Goal: Use online tool/utility: Utilize a website feature to perform a specific function

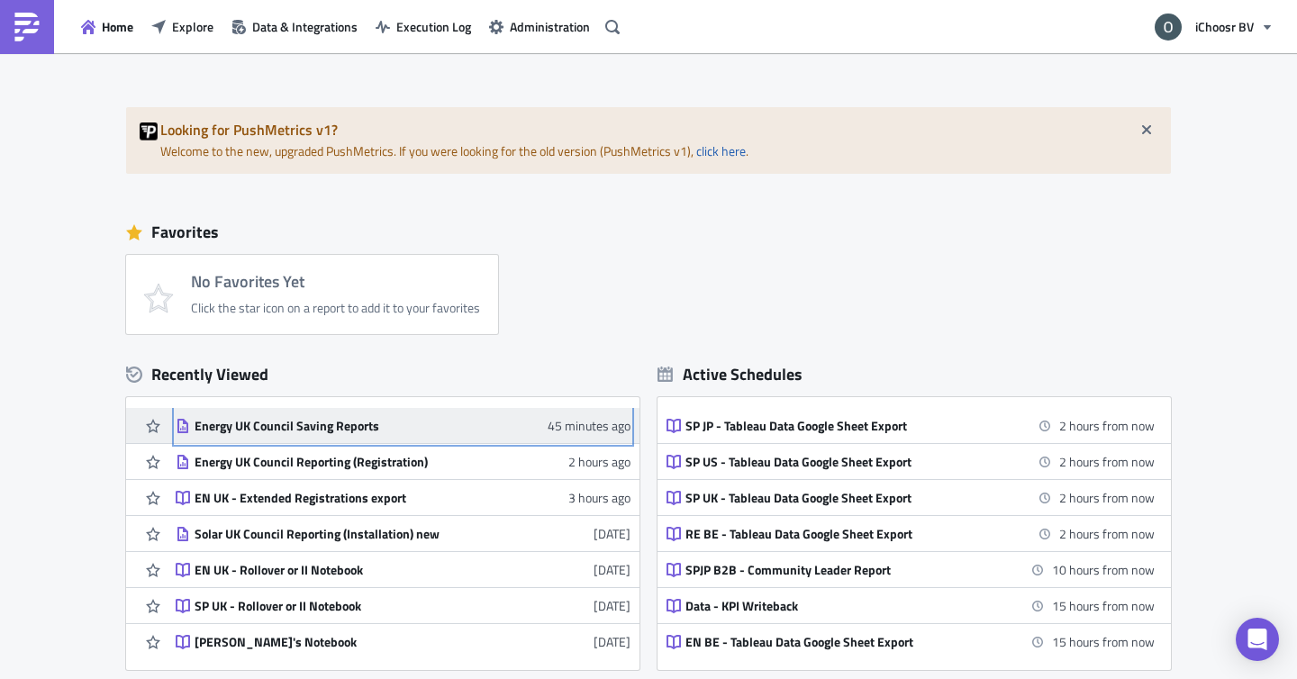
click at [363, 431] on div "Energy UK Council Saving Reports" at bounding box center [352, 426] width 315 height 16
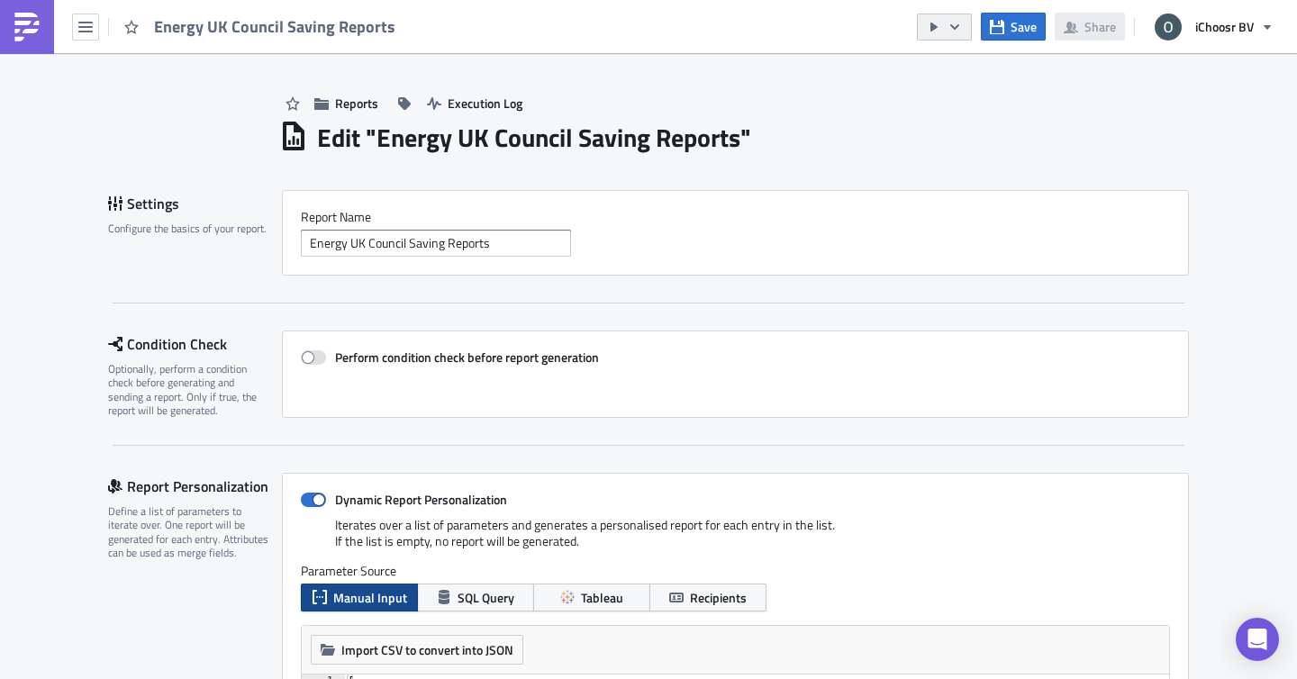
click at [960, 34] on button "button" at bounding box center [944, 27] width 55 height 27
click at [822, 92] on div "Reports Execution Log" at bounding box center [734, 85] width 910 height 64
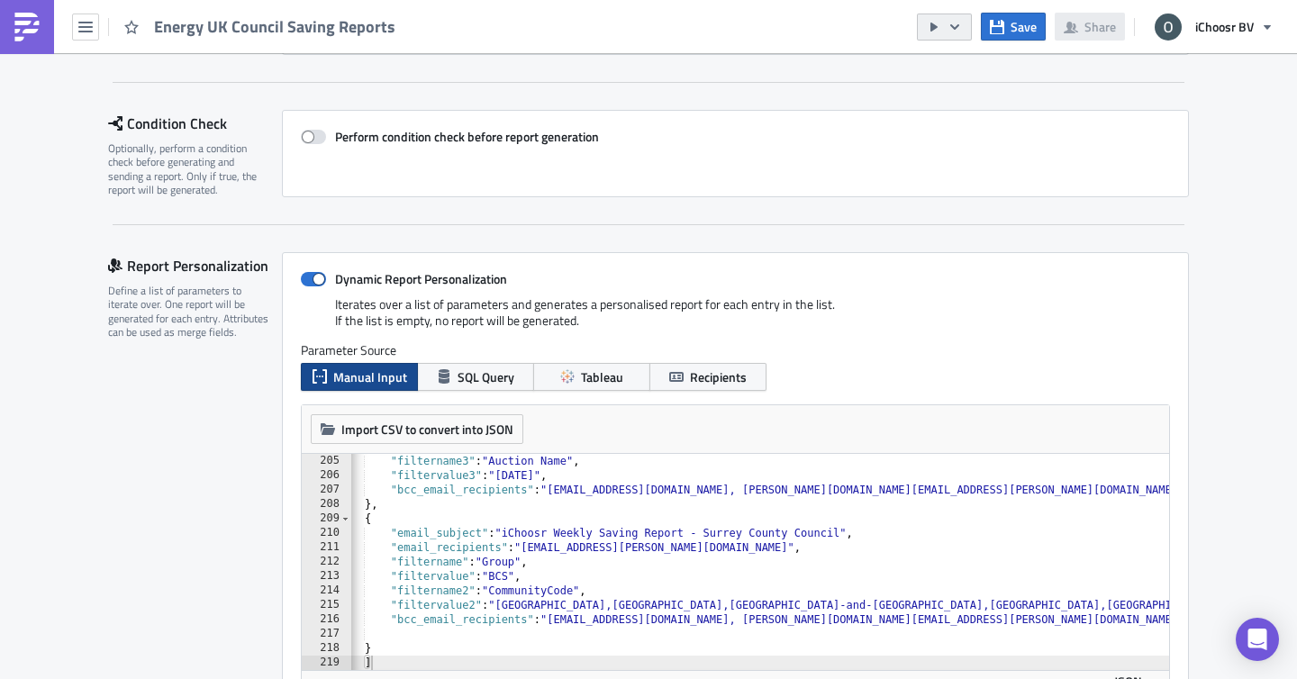
click at [965, 19] on button "button" at bounding box center [944, 27] width 55 height 27
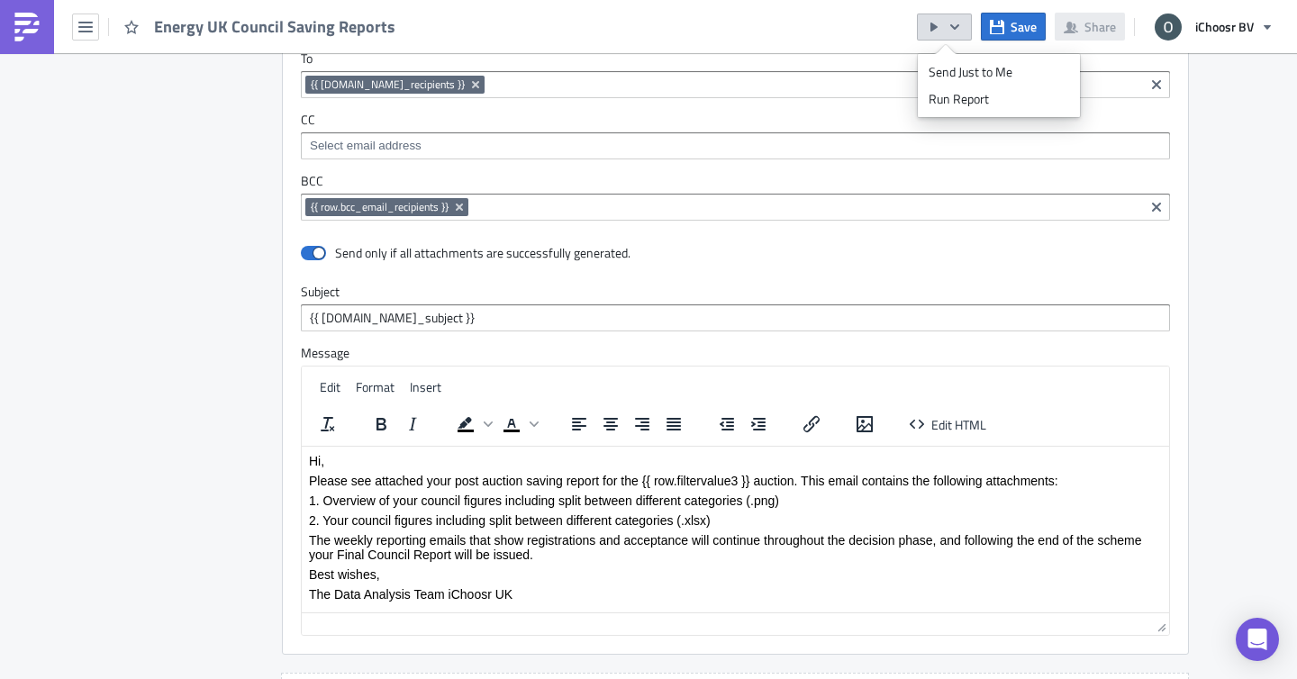
click at [744, 477] on p "Please see attached your post auction saving report for the {{ row.filtervalue3…" at bounding box center [735, 480] width 853 height 14
click at [1004, 27] on icon "button" at bounding box center [997, 26] width 14 height 14
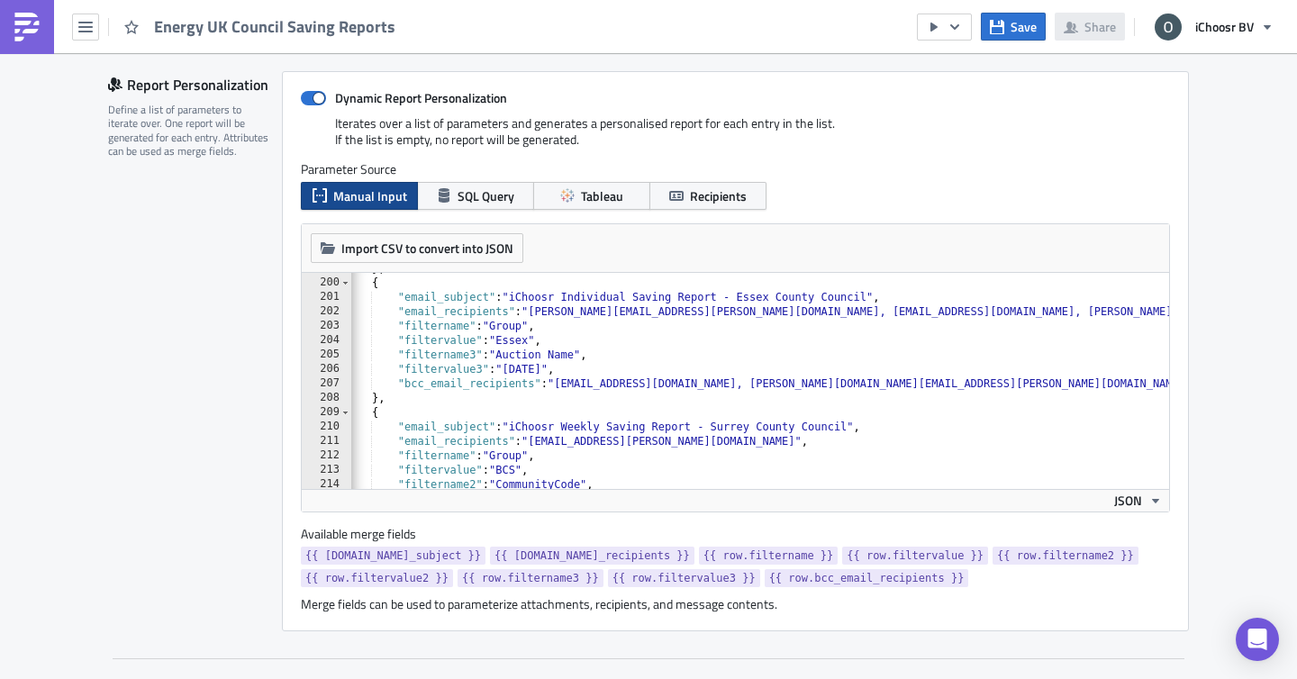
scroll to position [0, 14]
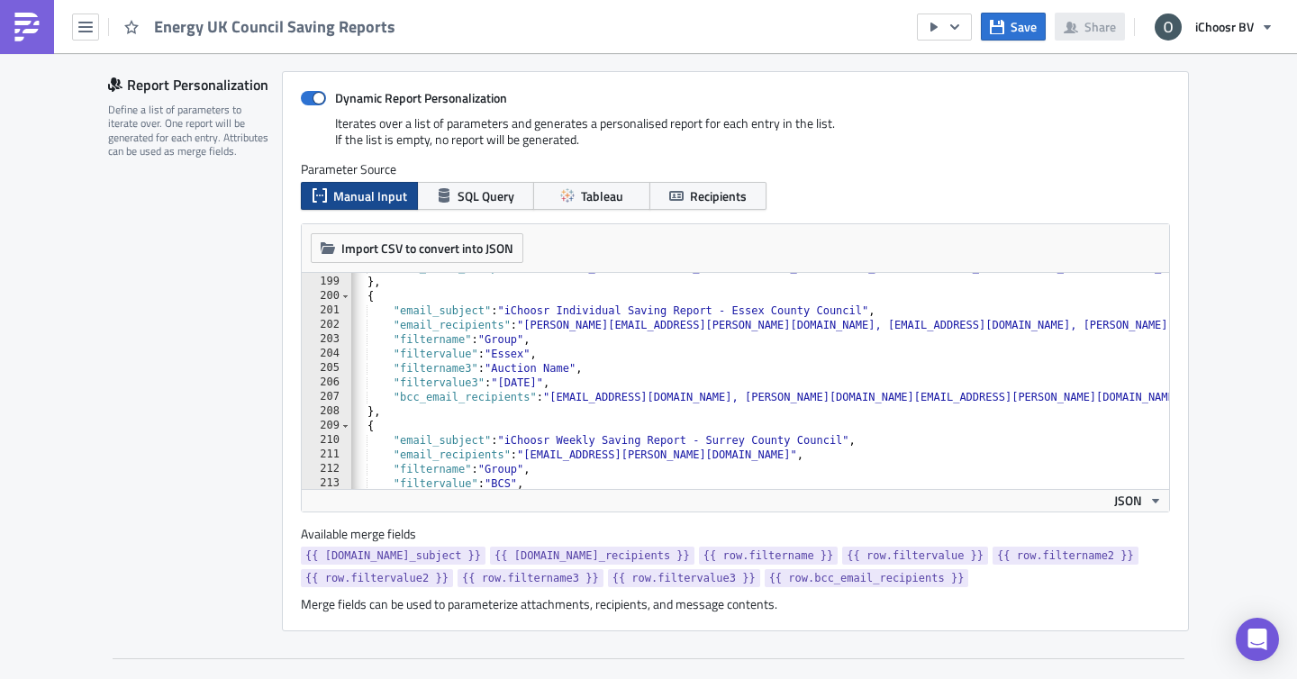
type textarea ""email_subject": "iChoosr Weekly Saving Report - Surrey County Council","
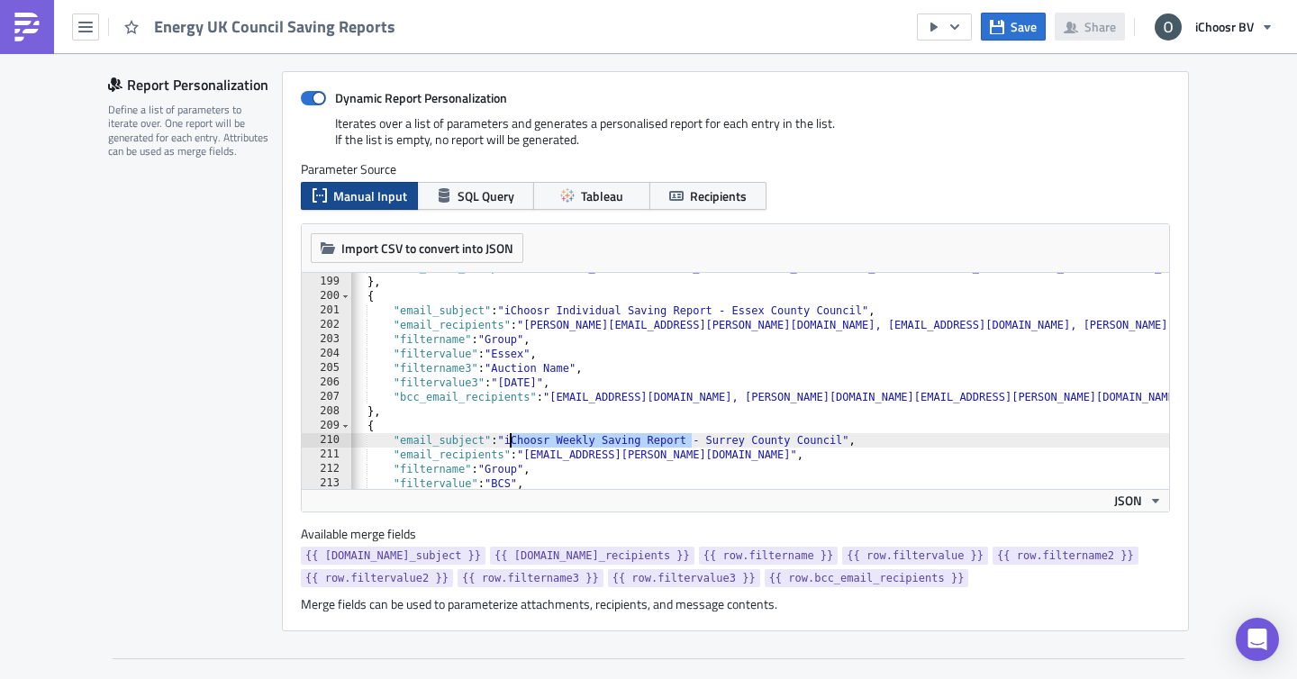
drag, startPoint x: 691, startPoint y: 440, endPoint x: 509, endPoint y: 441, distance: 181.9
click at [509, 441] on div ""bcc_email_recipients" : "[EMAIL_ADDRESS][DOMAIN_NAME], [DOMAIN_NAME][EMAIL_ADD…" at bounding box center [867, 382] width 1058 height 245
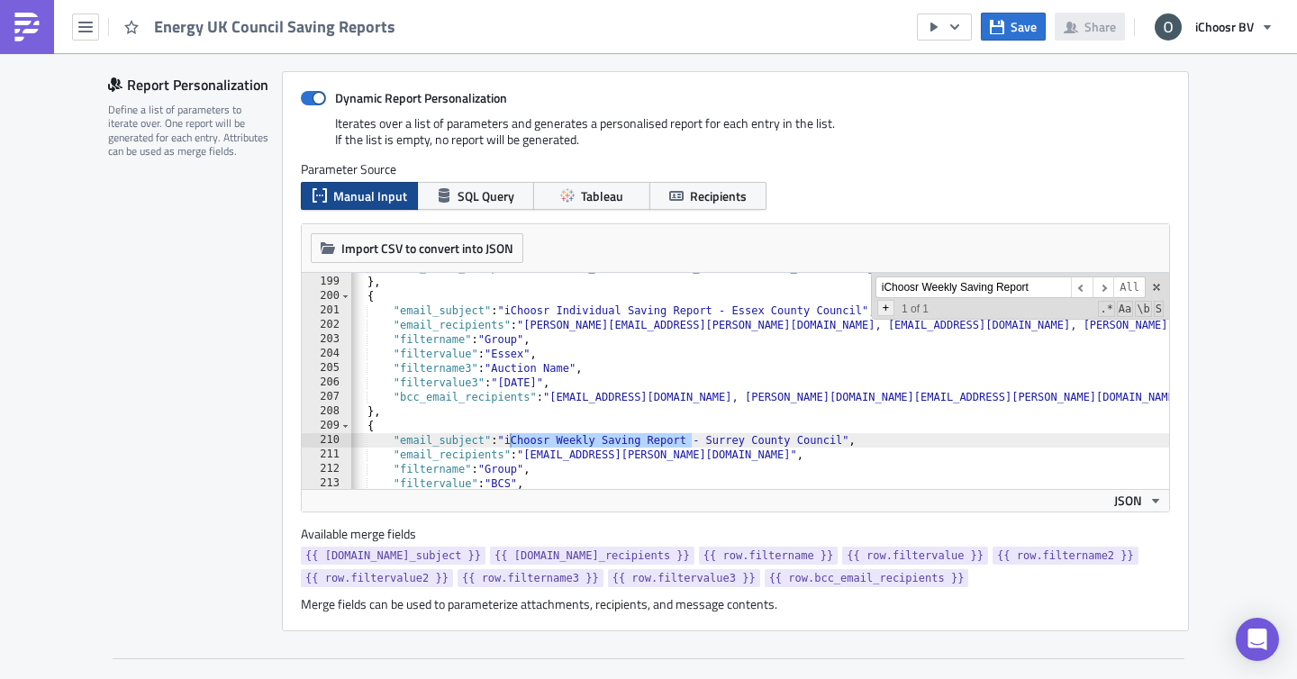
click at [885, 309] on span "+" at bounding box center [885, 308] width 17 height 16
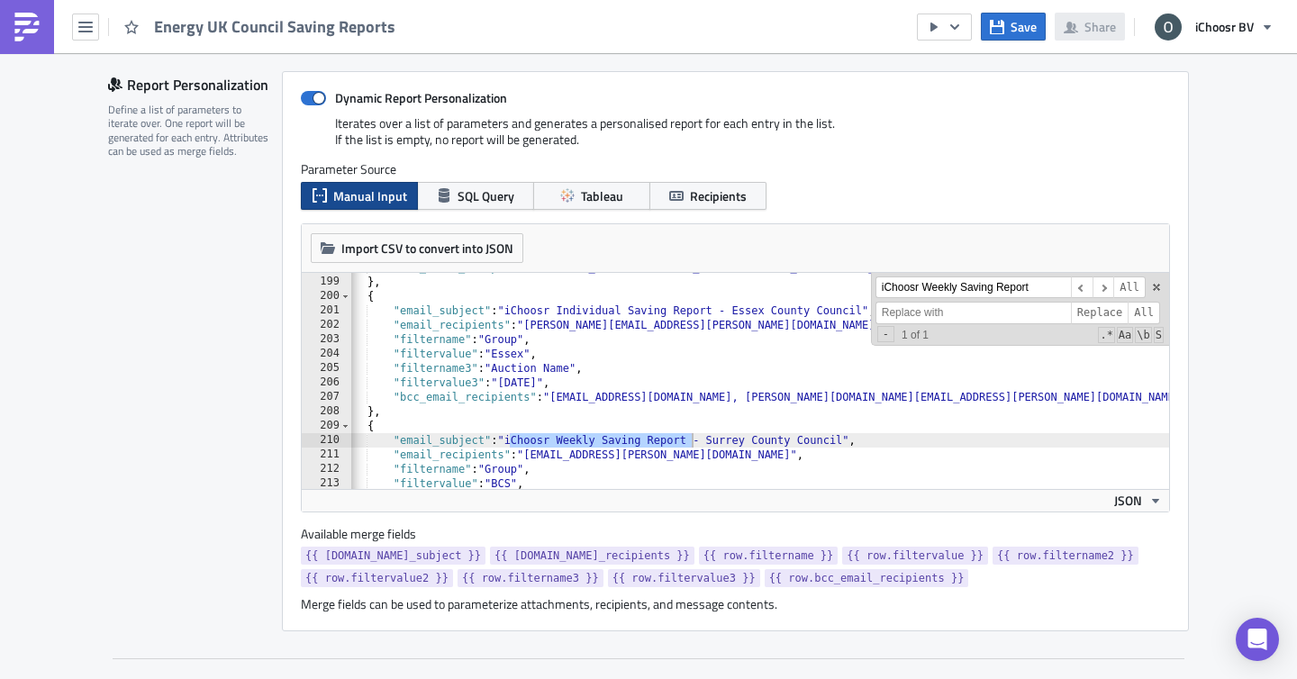
click at [900, 319] on input at bounding box center [972, 313] width 195 height 23
click at [950, 313] on input "iChoosr Saving Report" at bounding box center [972, 313] width 195 height 23
type input "iChoosr Savings Report"
click at [1139, 307] on span "All" at bounding box center [1144, 313] width 32 height 23
click at [1156, 285] on span at bounding box center [1156, 287] width 13 height 13
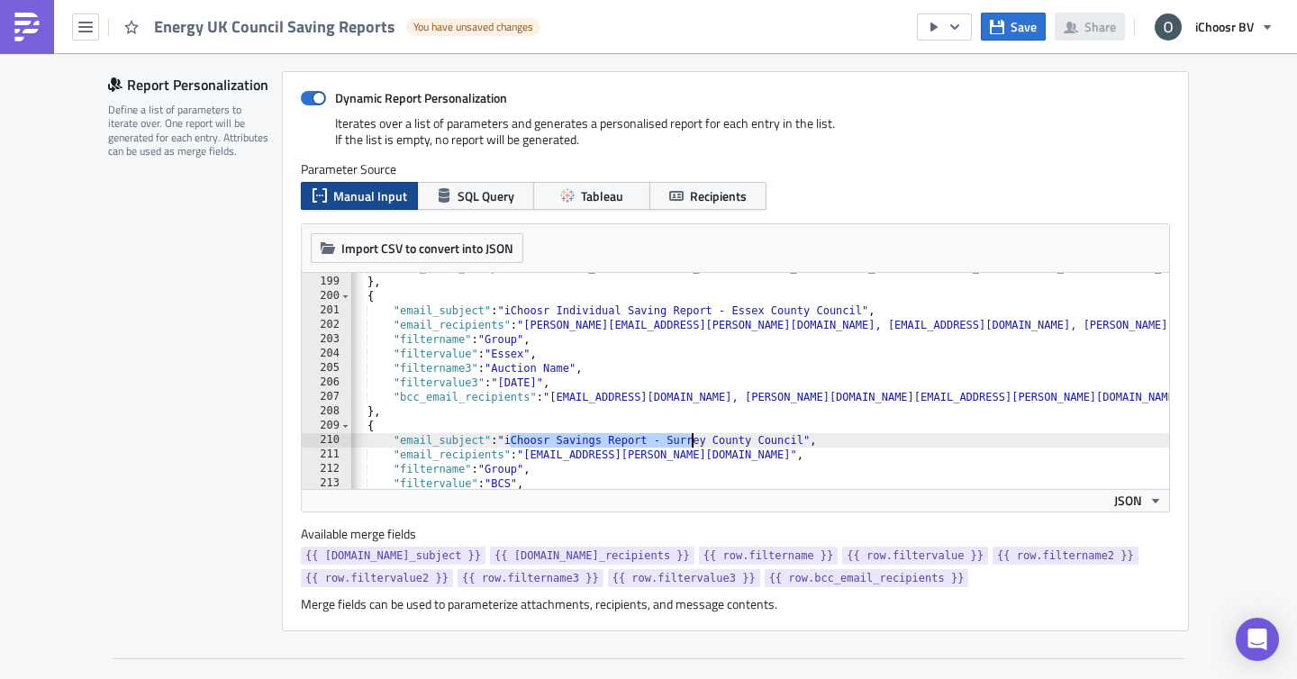
click at [718, 380] on div ""bcc_email_recipients" : "[EMAIL_ADDRESS][DOMAIN_NAME], [DOMAIN_NAME][EMAIL_ADD…" at bounding box center [867, 382] width 1058 height 245
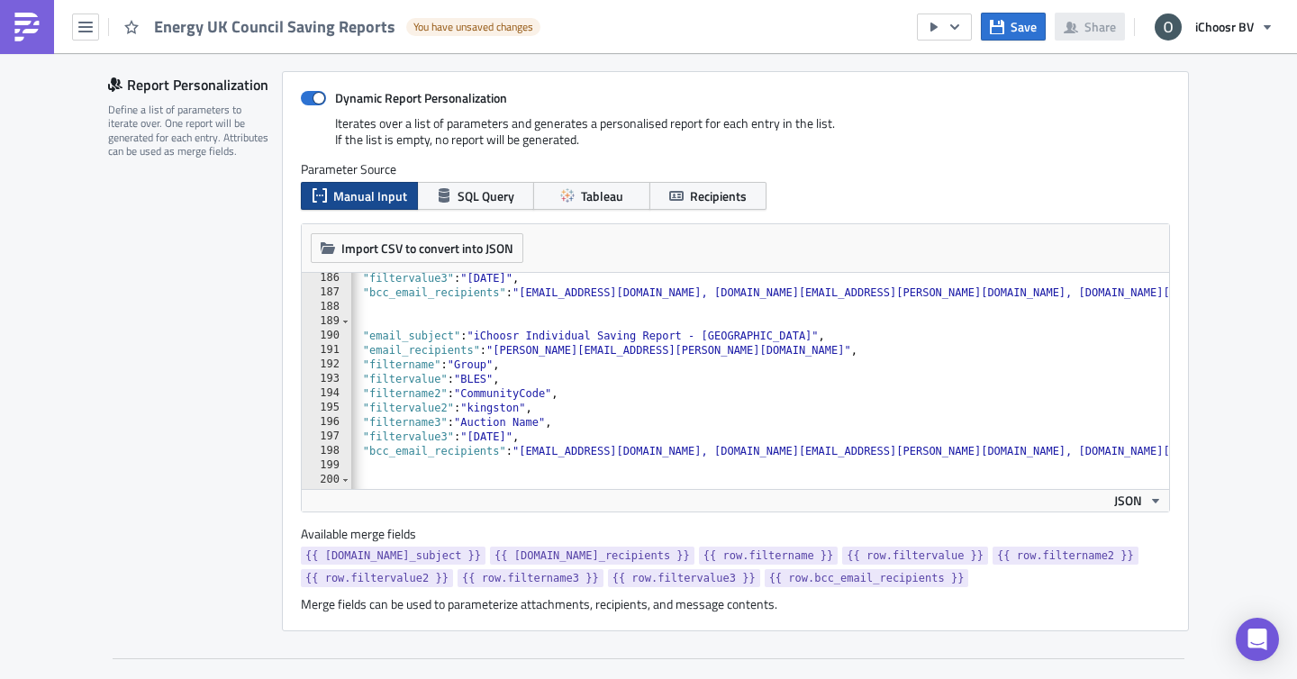
scroll to position [2648, 0]
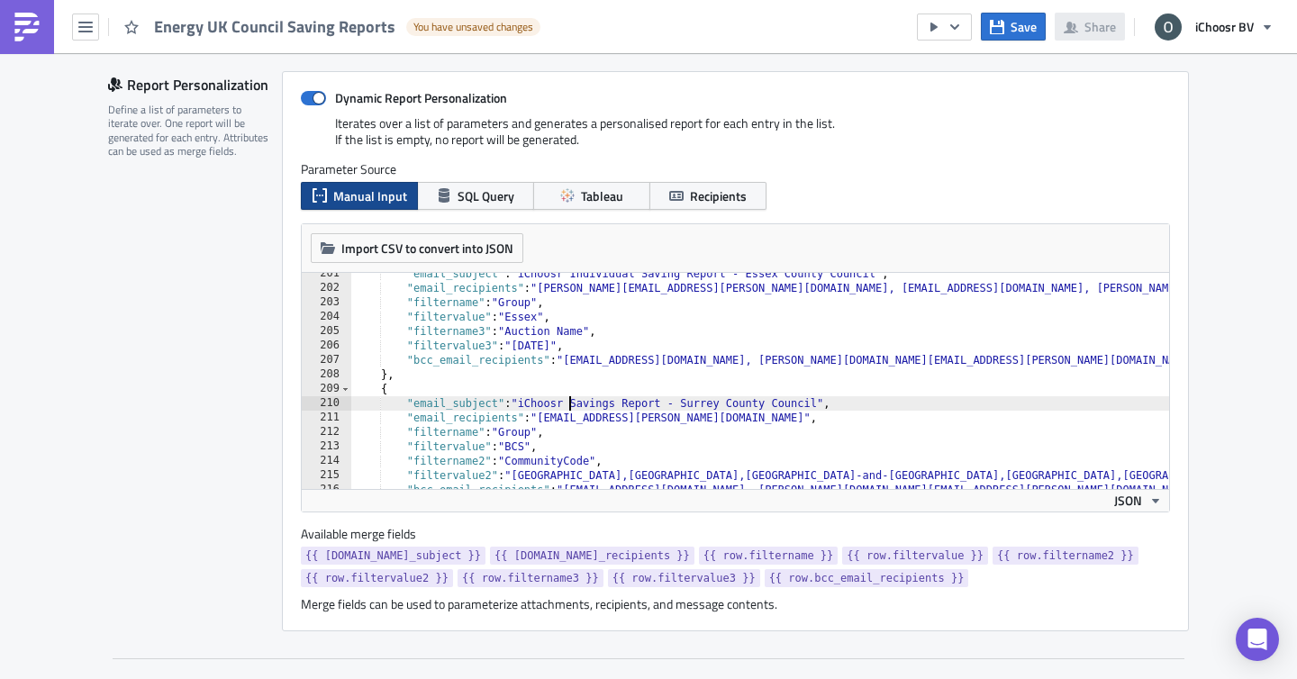
click at [568, 404] on div ""email_subject" : "iChoosr Individual Saving Report - Essex County Council" , "…" at bounding box center [880, 389] width 1058 height 245
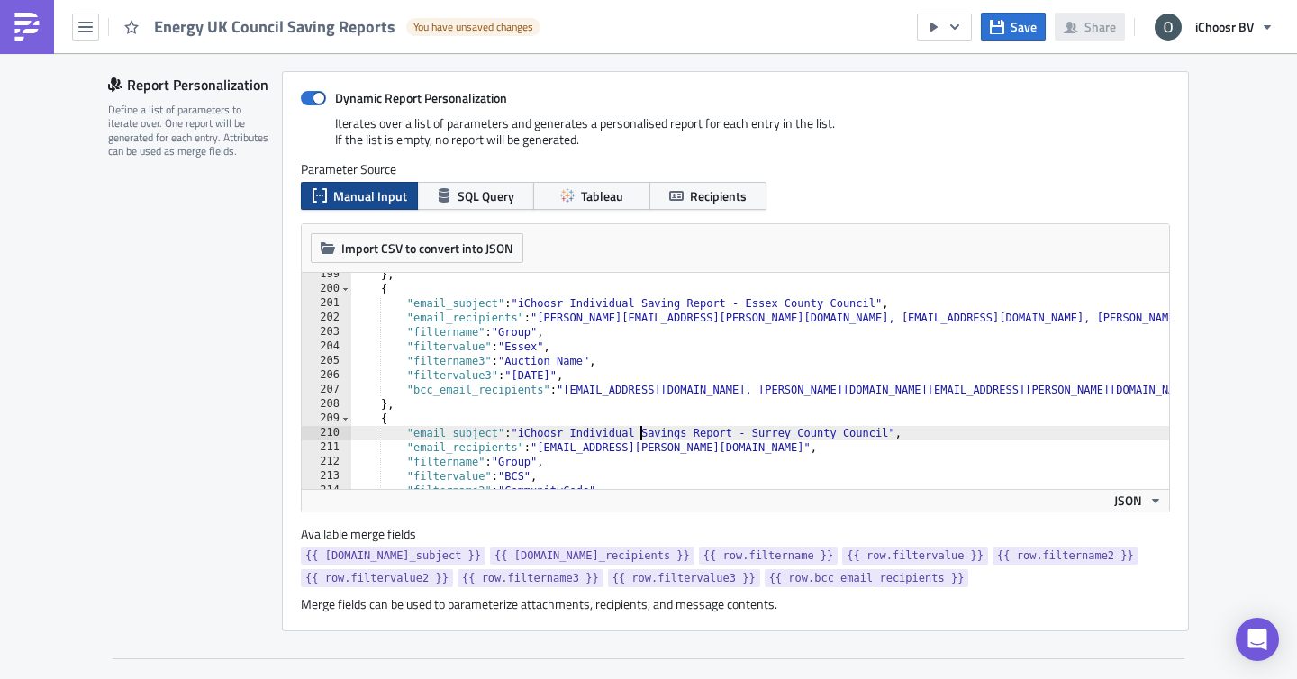
click at [688, 430] on div "} , { "email_subject" : "iChoosr Individual Saving Report - Essex County Counci…" at bounding box center [880, 389] width 1058 height 245
type textarea ""email_subject": "iChoosr Individual Saving Report - Surrey County Council","
click at [997, 25] on icon "button" at bounding box center [997, 26] width 14 height 14
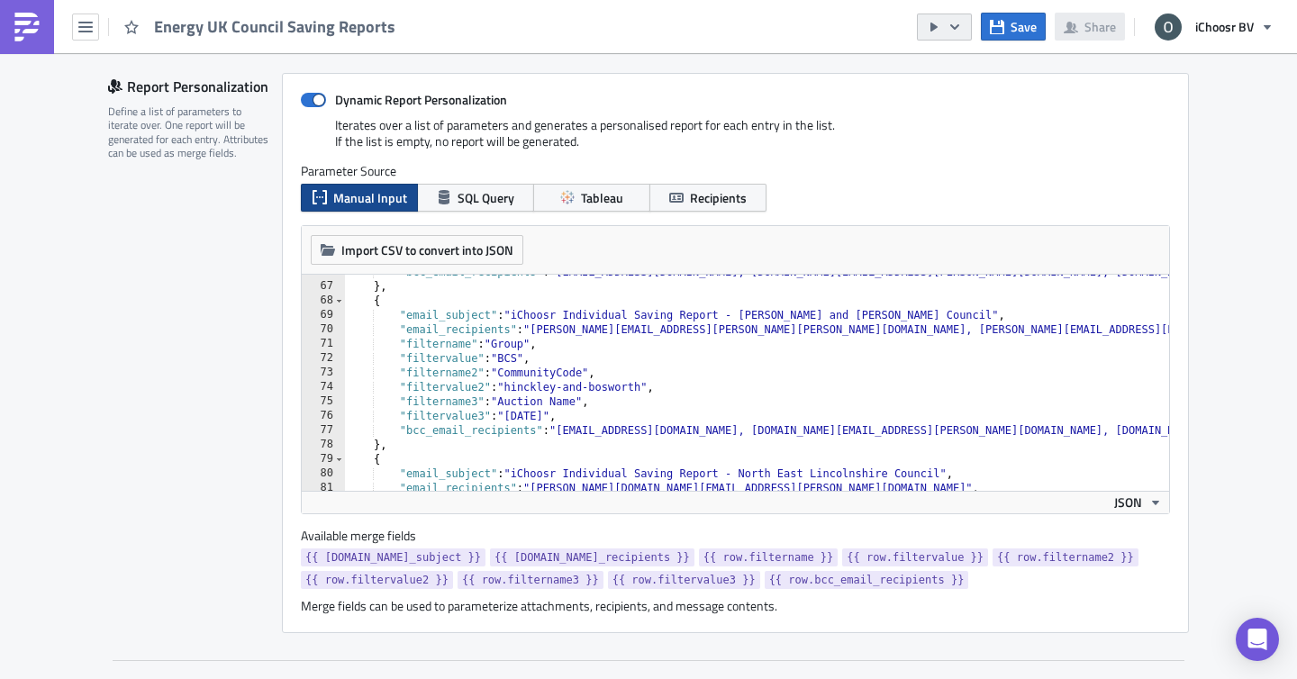
click at [955, 29] on icon "button" at bounding box center [954, 27] width 14 height 14
click at [971, 74] on div "Send Just to Me" at bounding box center [998, 72] width 140 height 18
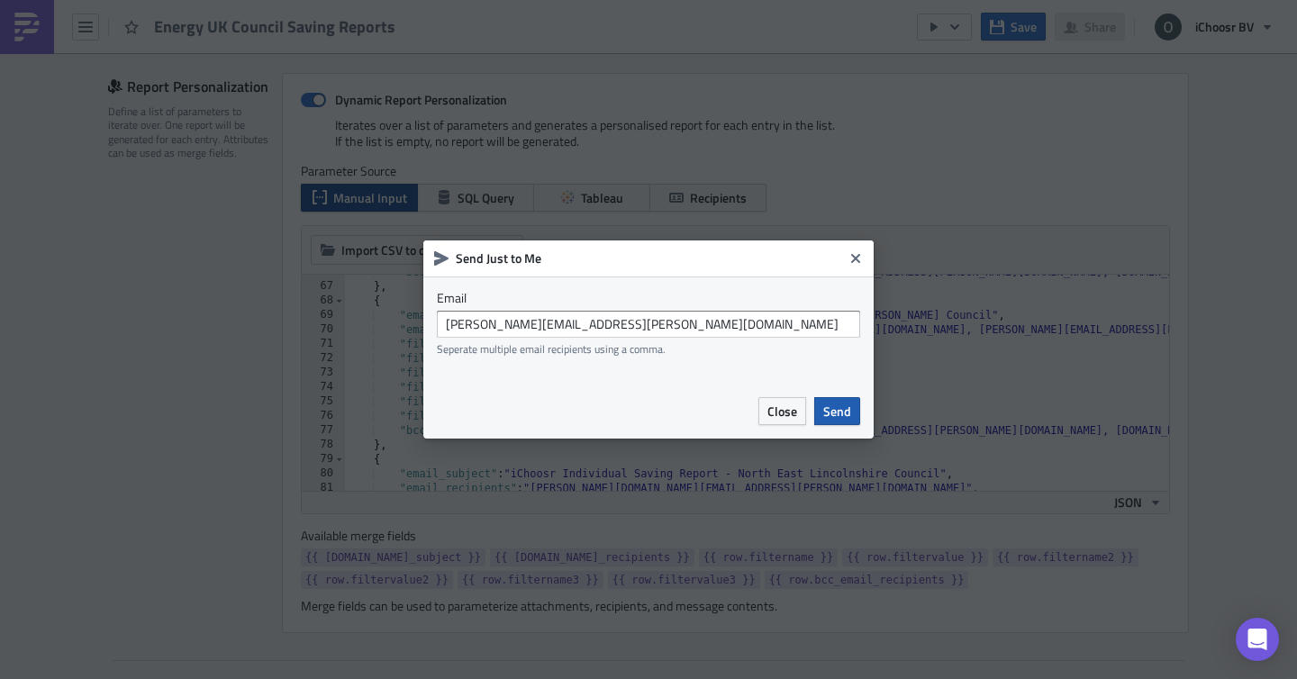
click at [841, 408] on span "Send" at bounding box center [837, 411] width 28 height 19
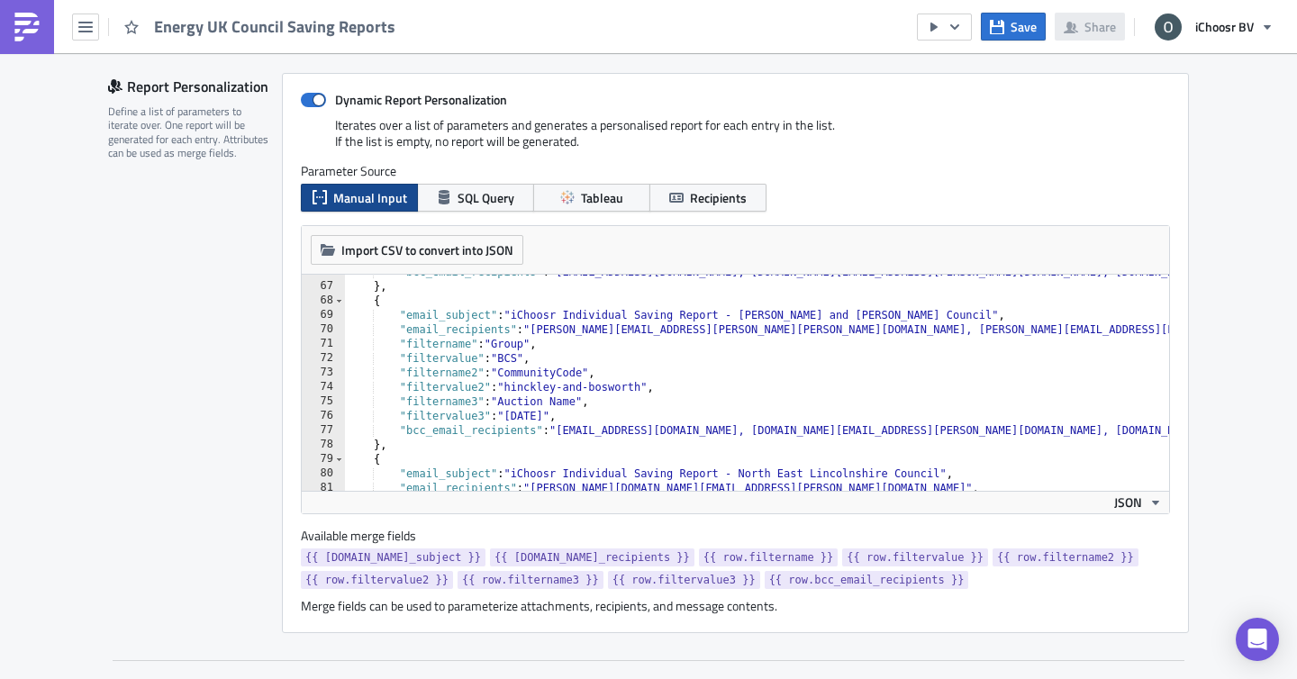
scroll to position [0, 0]
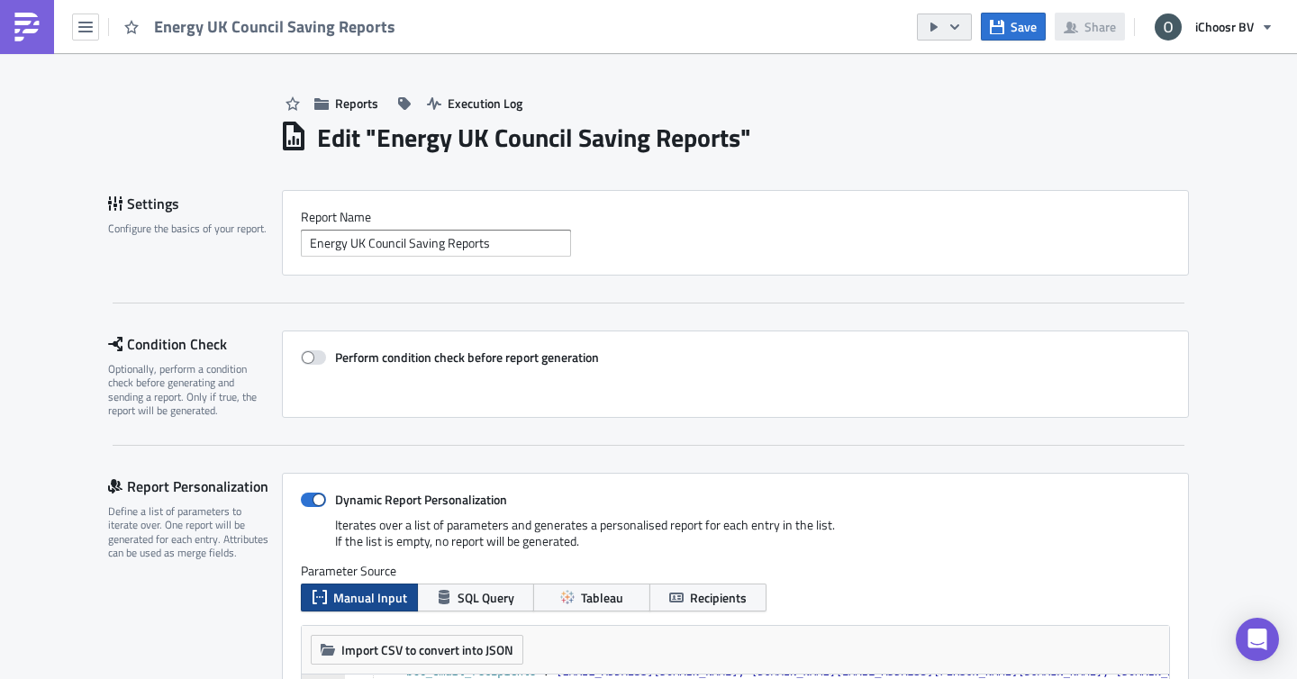
click at [959, 32] on icon "button" at bounding box center [954, 27] width 14 height 14
click at [942, 90] on div "Run Report" at bounding box center [998, 99] width 140 height 18
